Goal: Check status: Check status

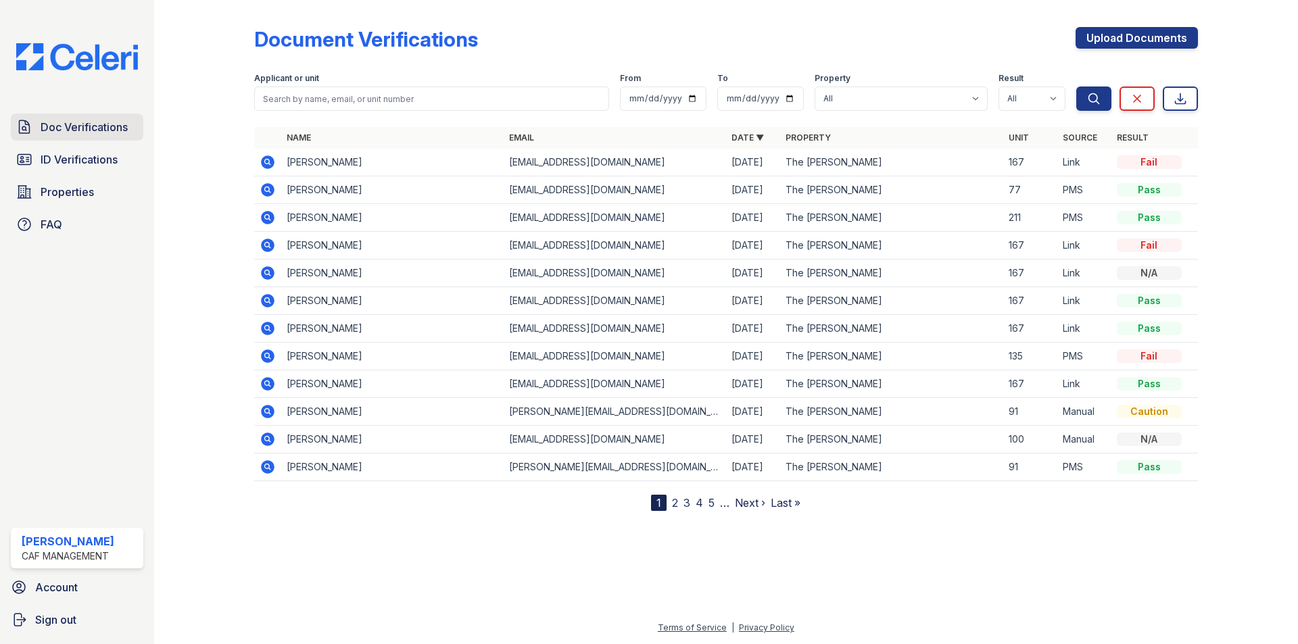
click at [41, 124] on span "Doc Verifications" at bounding box center [84, 127] width 87 height 16
click at [268, 354] on icon at bounding box center [268, 356] width 16 height 16
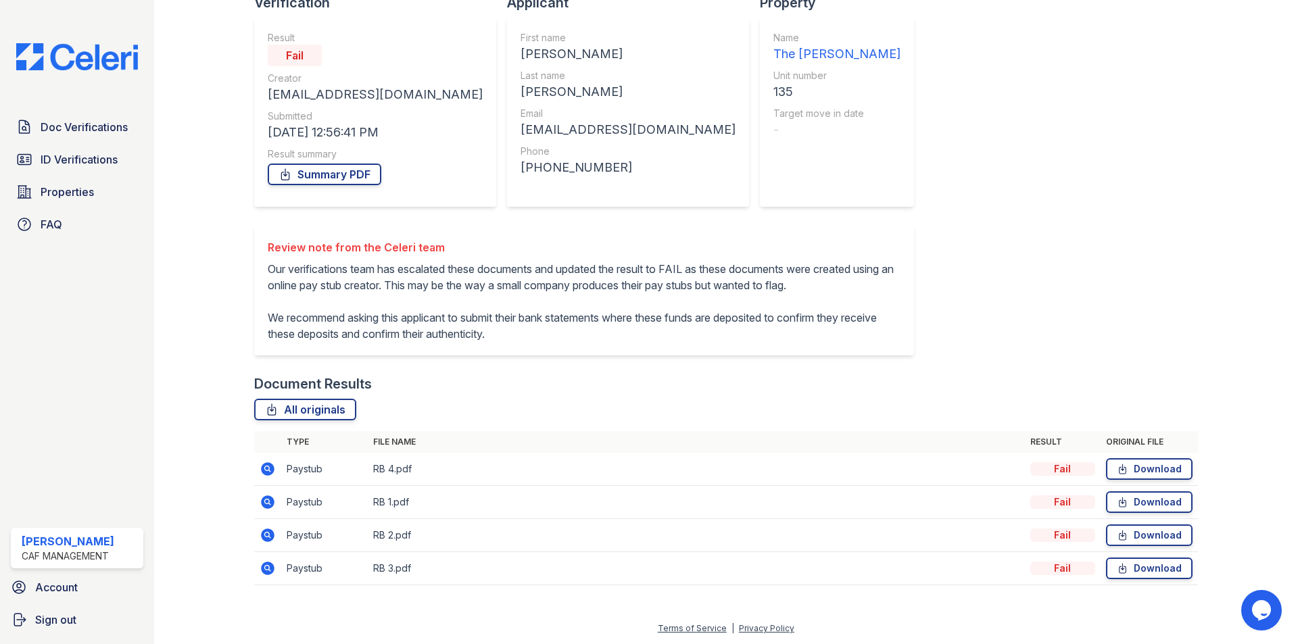
scroll to position [124, 0]
click at [266, 464] on icon at bounding box center [268, 469] width 14 height 14
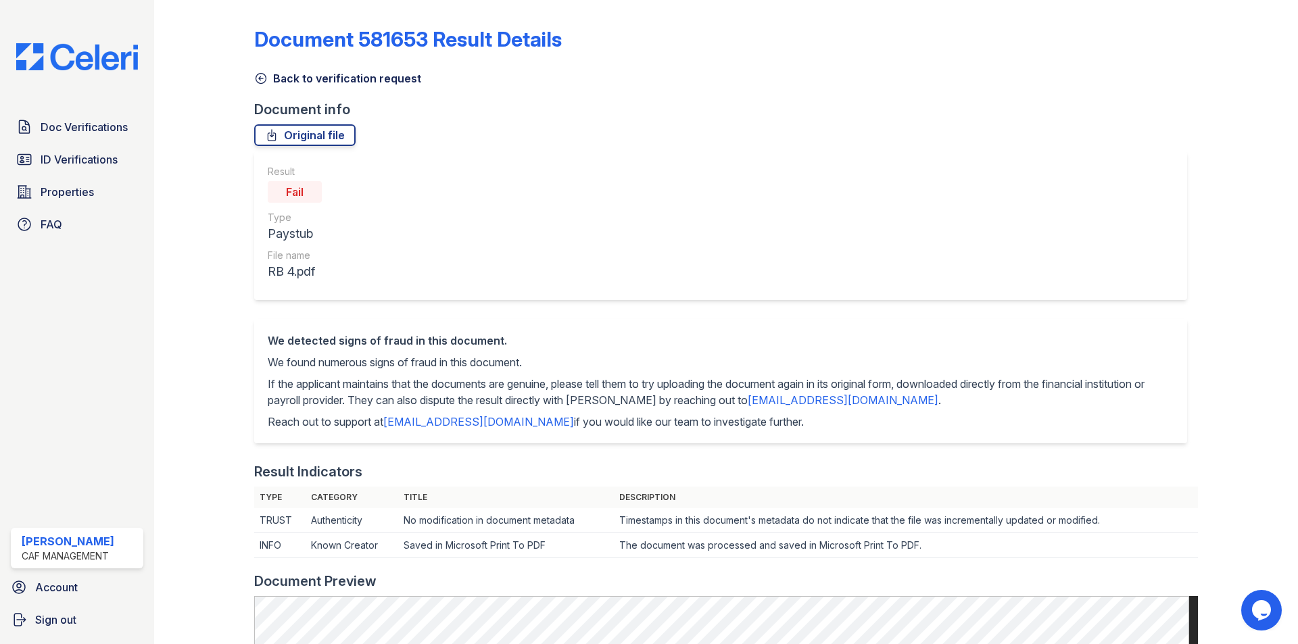
click at [326, 89] on div "Document 581653 Result Details Back to verification request Document info Origi…" at bounding box center [726, 622] width 944 height 1235
click at [329, 80] on link "Back to verification request" at bounding box center [337, 78] width 167 height 16
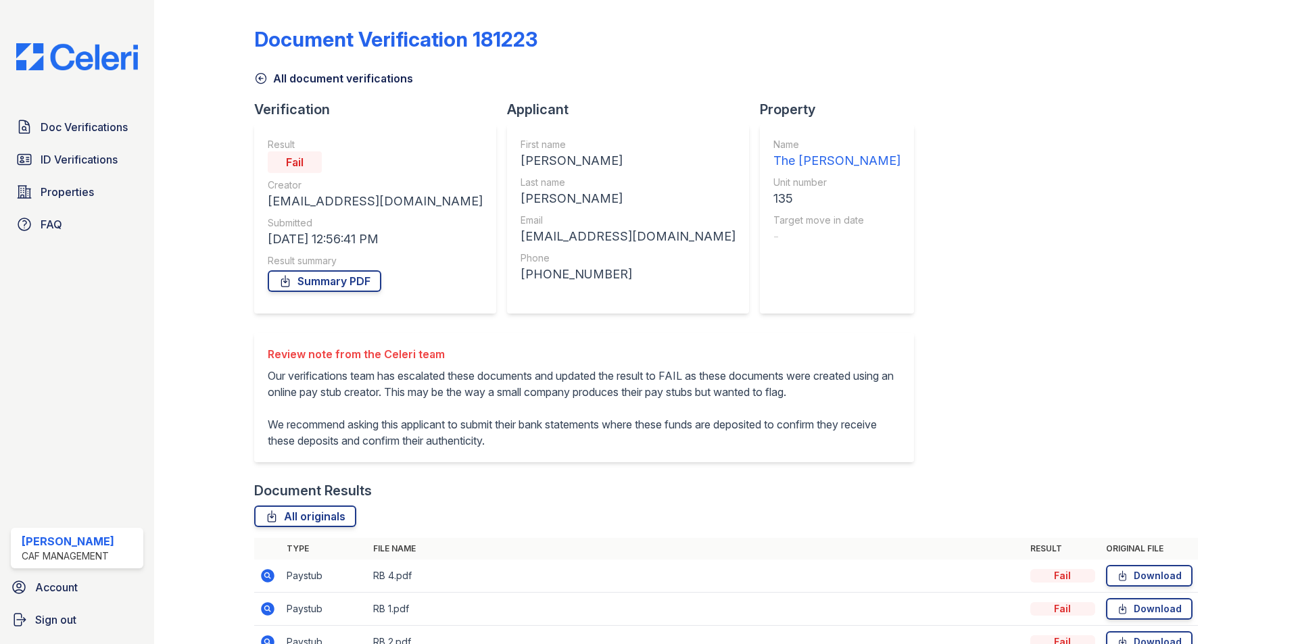
click at [277, 80] on link "All document verifications" at bounding box center [333, 78] width 159 height 16
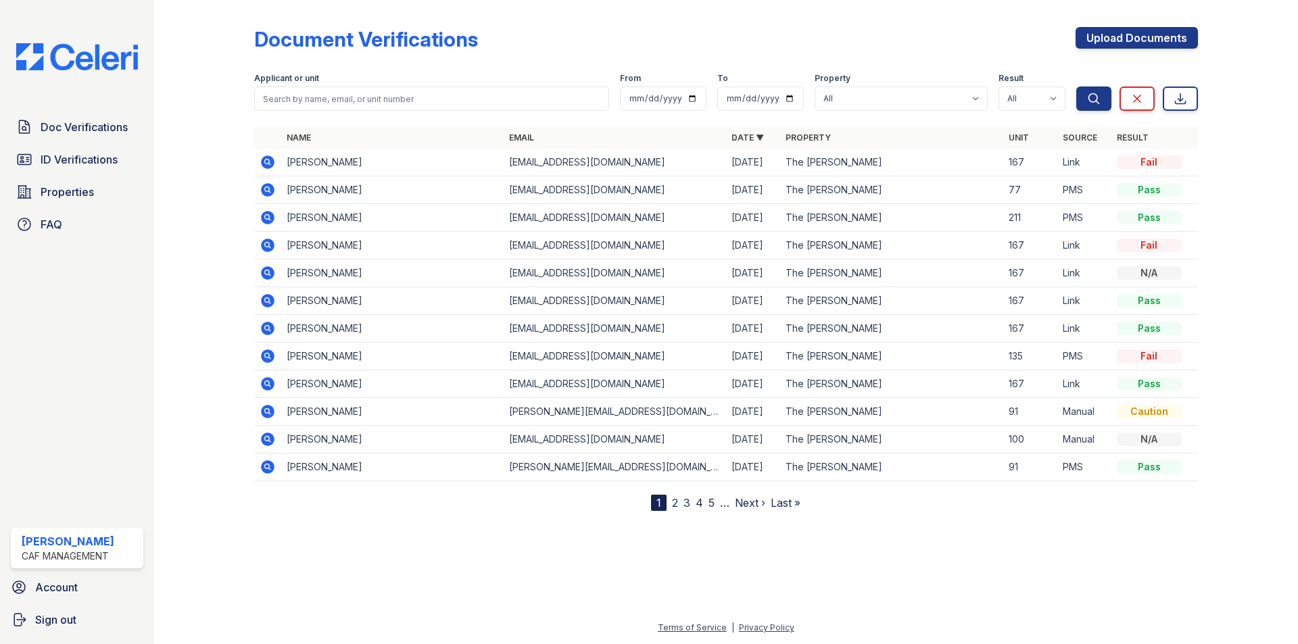
click at [268, 353] on icon at bounding box center [268, 357] width 14 height 14
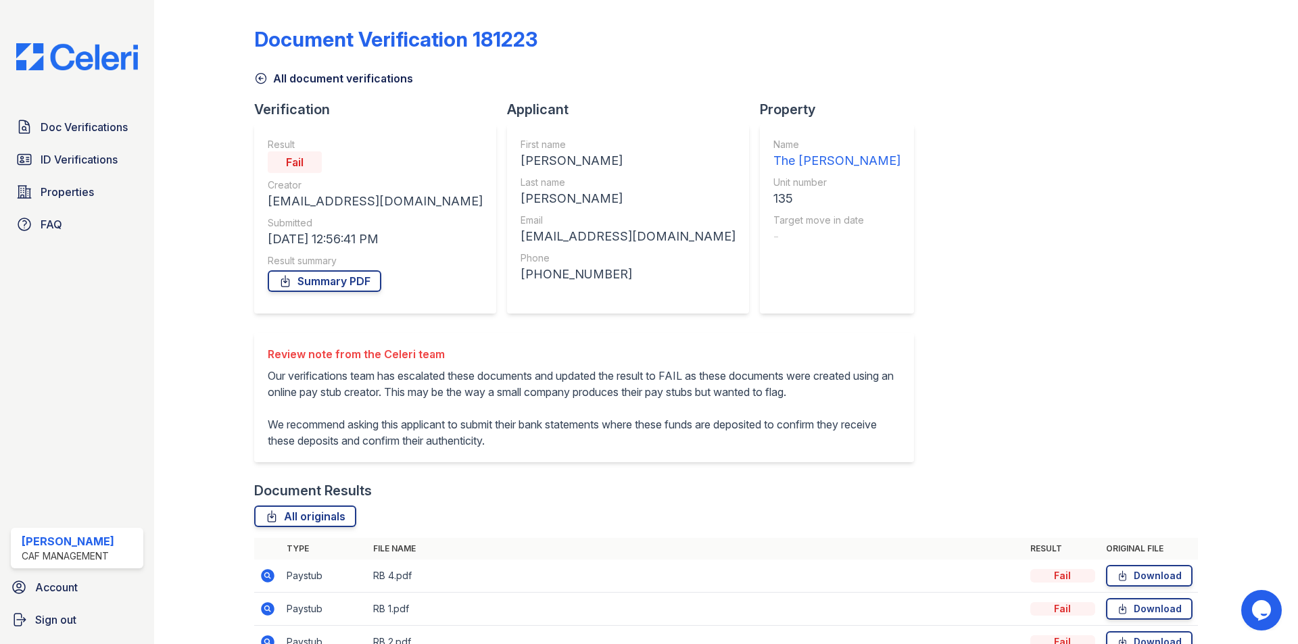
click at [293, 68] on div "All document verifications" at bounding box center [726, 74] width 944 height 24
click at [280, 80] on link "All document verifications" at bounding box center [333, 78] width 159 height 16
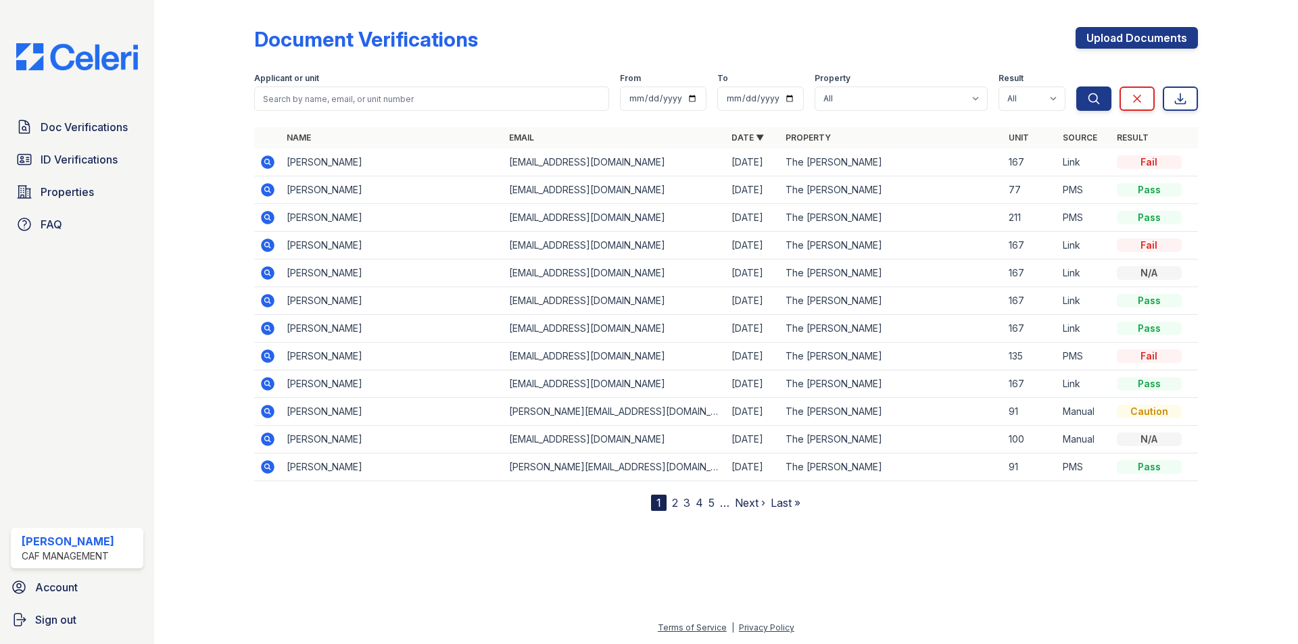
click at [375, 78] on div "Applicant or unit" at bounding box center [431, 80] width 355 height 14
click at [368, 87] on input "search" at bounding box center [431, 99] width 355 height 24
type input "hilario"
click at [1076, 87] on button "Search" at bounding box center [1093, 99] width 35 height 24
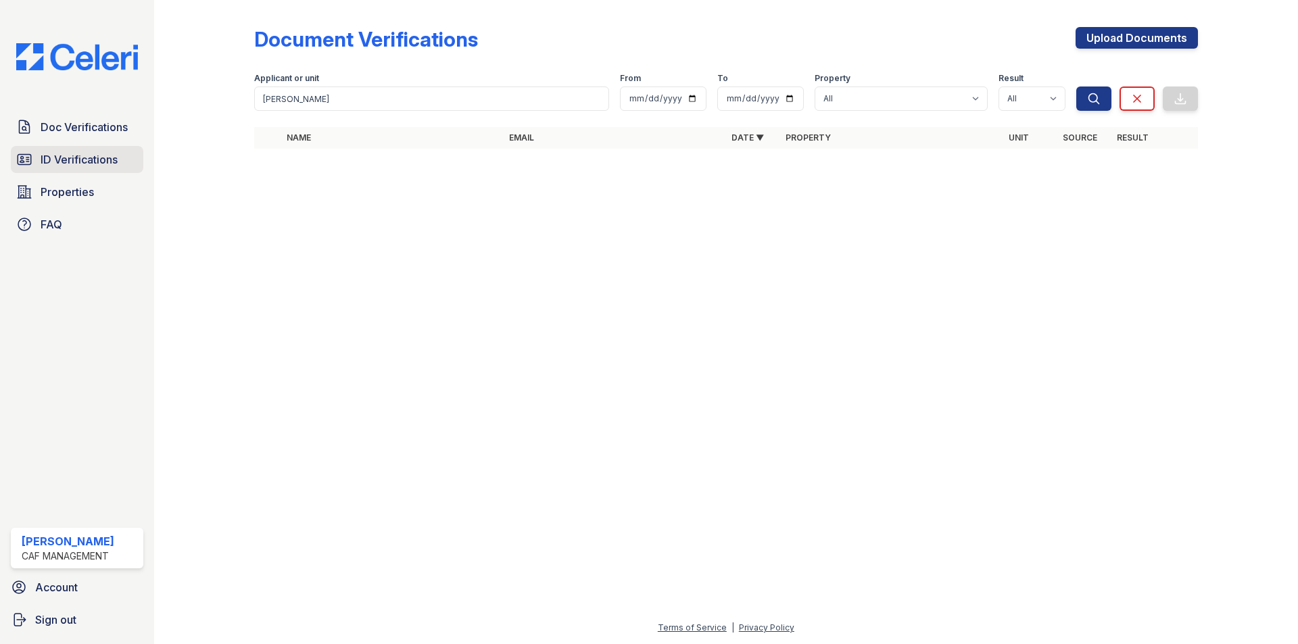
click at [62, 170] on link "ID Verifications" at bounding box center [77, 159] width 132 height 27
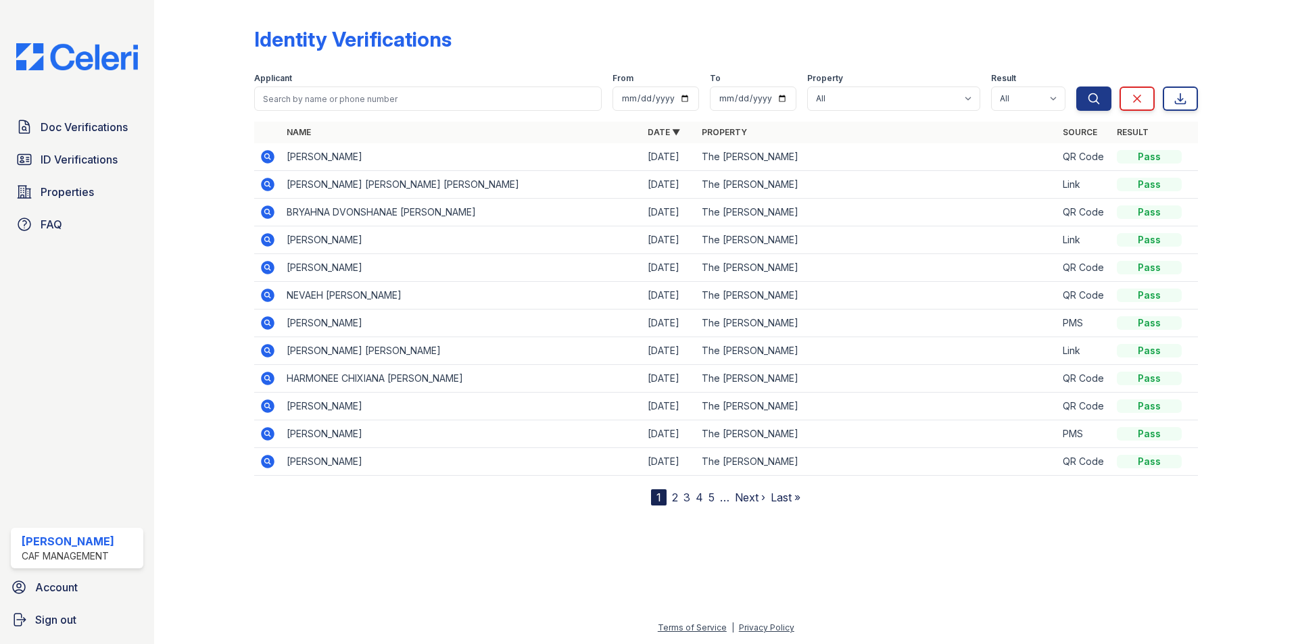
drag, startPoint x: 473, startPoint y: 80, endPoint x: 464, endPoint y: 107, distance: 27.8
click at [472, 91] on div "Applicant" at bounding box center [427, 92] width 347 height 38
click at [462, 96] on input "search" at bounding box center [427, 99] width 347 height 24
type input "anabel"
click at [1076, 87] on button "Search" at bounding box center [1093, 99] width 35 height 24
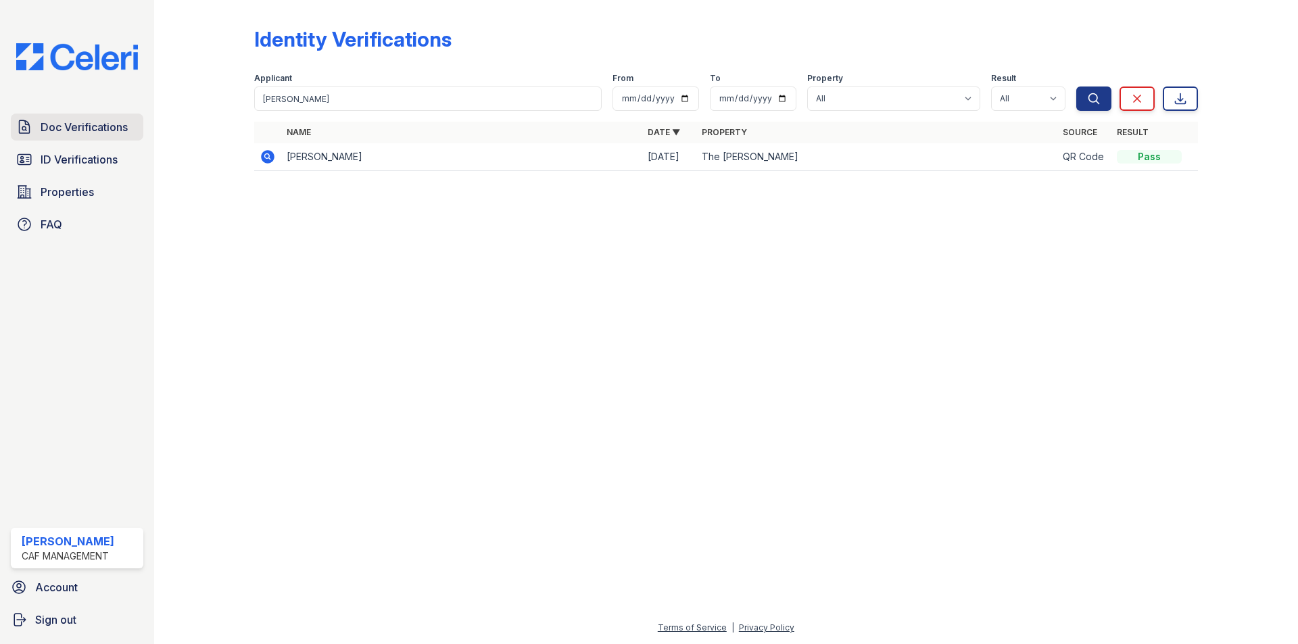
click at [97, 125] on span "Doc Verifications" at bounding box center [84, 127] width 87 height 16
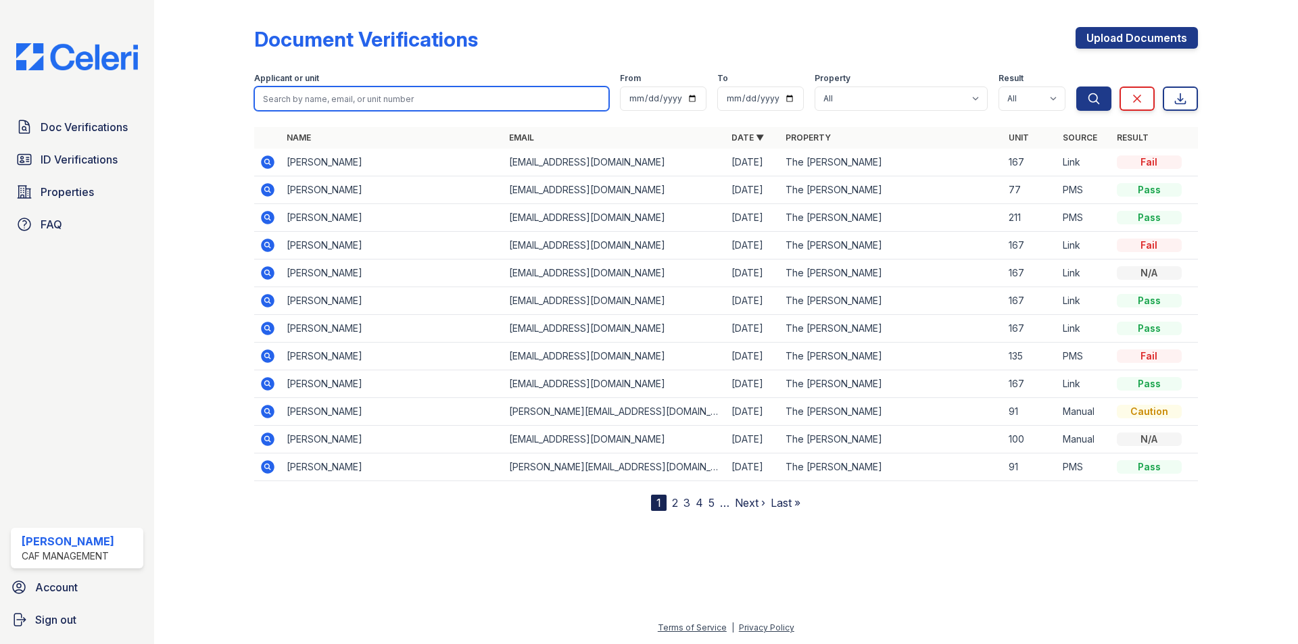
click at [288, 95] on input "search" at bounding box center [431, 99] width 355 height 24
type input "xavier"
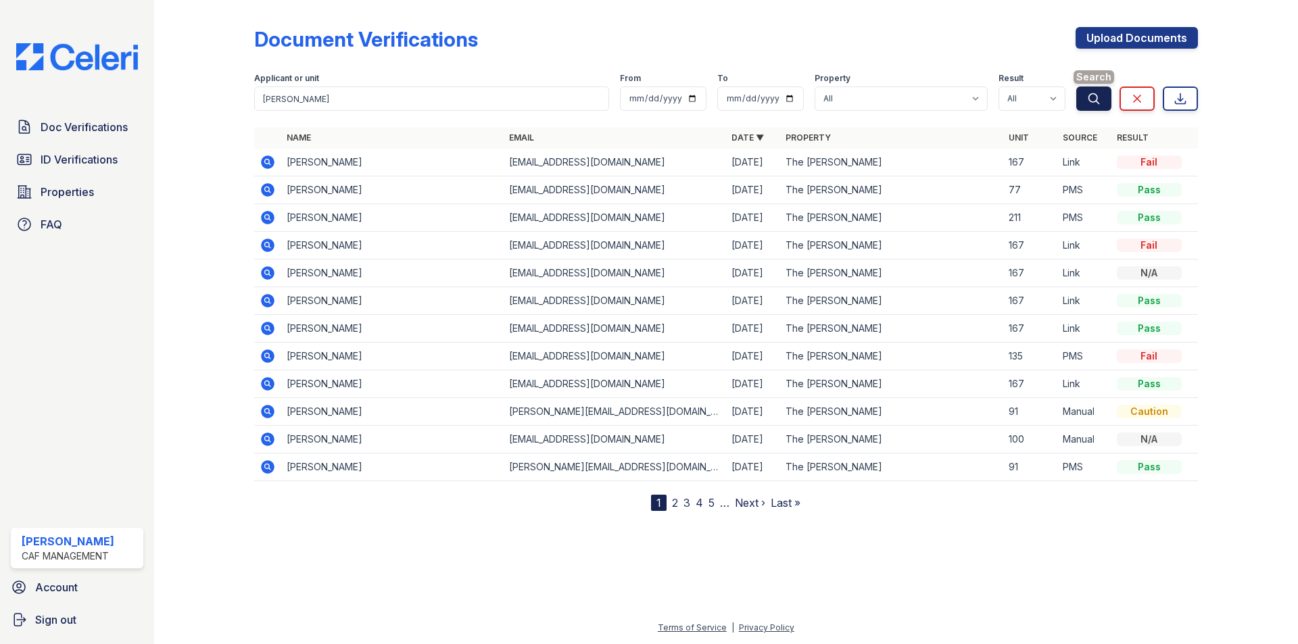
click at [1087, 94] on icon "submit" at bounding box center [1094, 99] width 14 height 14
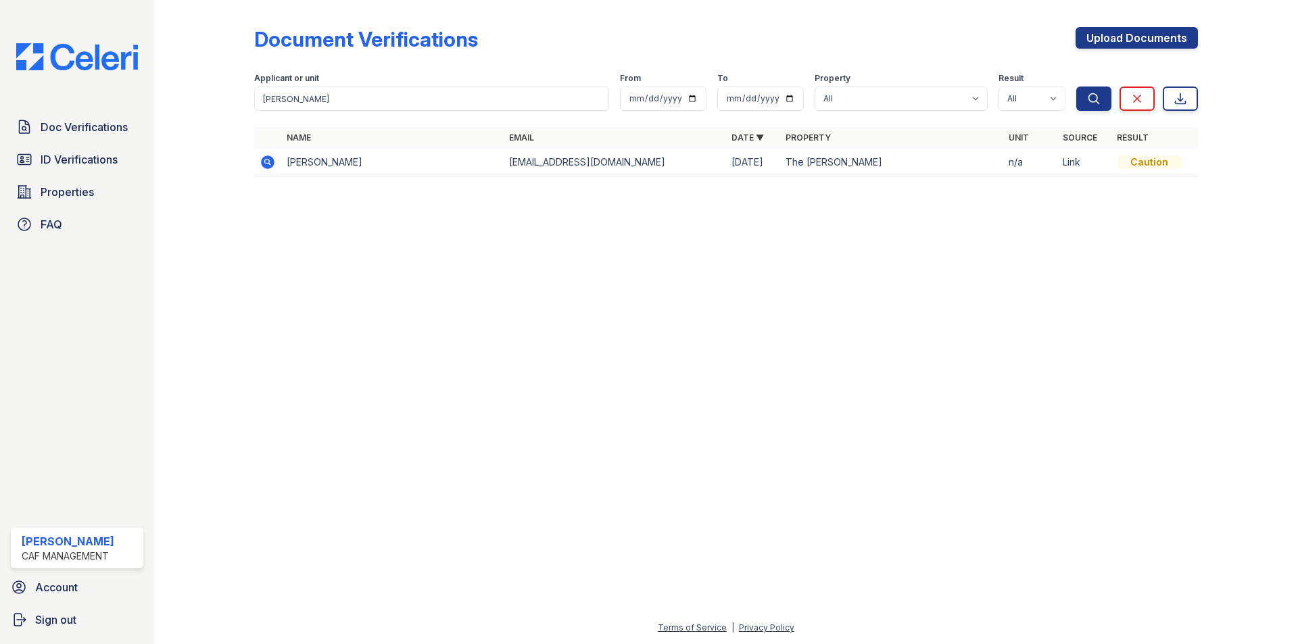
click at [272, 156] on icon at bounding box center [268, 162] width 16 height 16
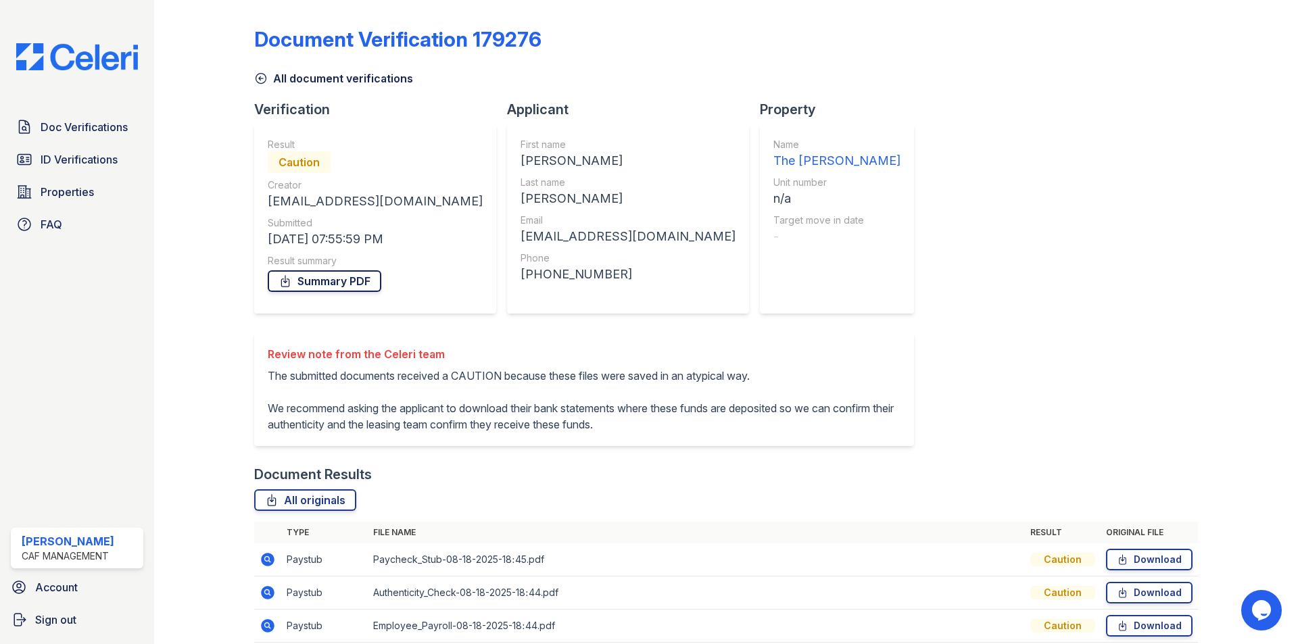
click at [337, 275] on link "Summary PDF" at bounding box center [325, 281] width 114 height 22
